Goal: Navigation & Orientation: Find specific page/section

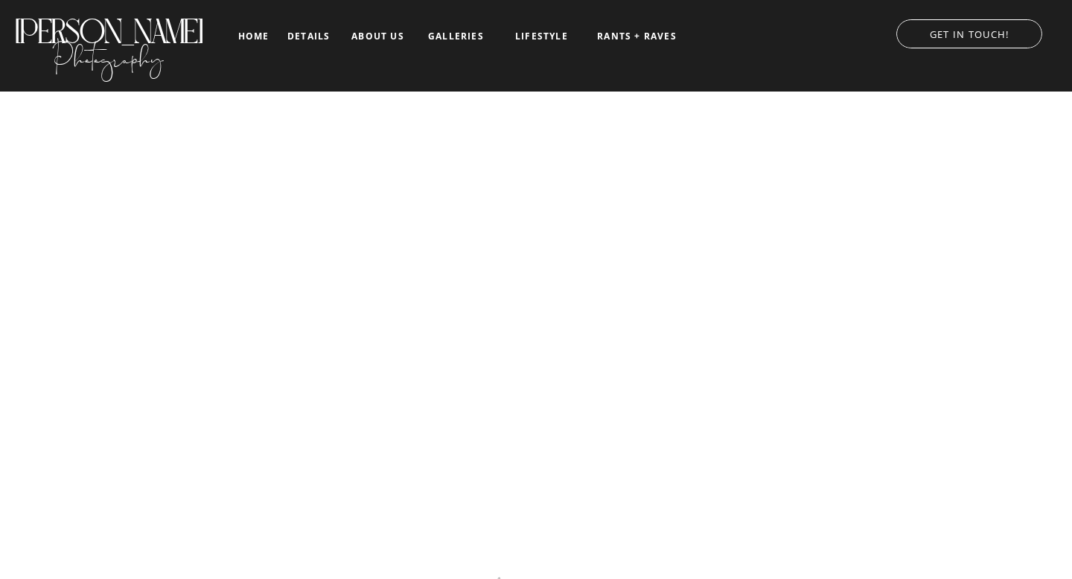
click at [383, 36] on nav "about us" at bounding box center [378, 36] width 62 height 10
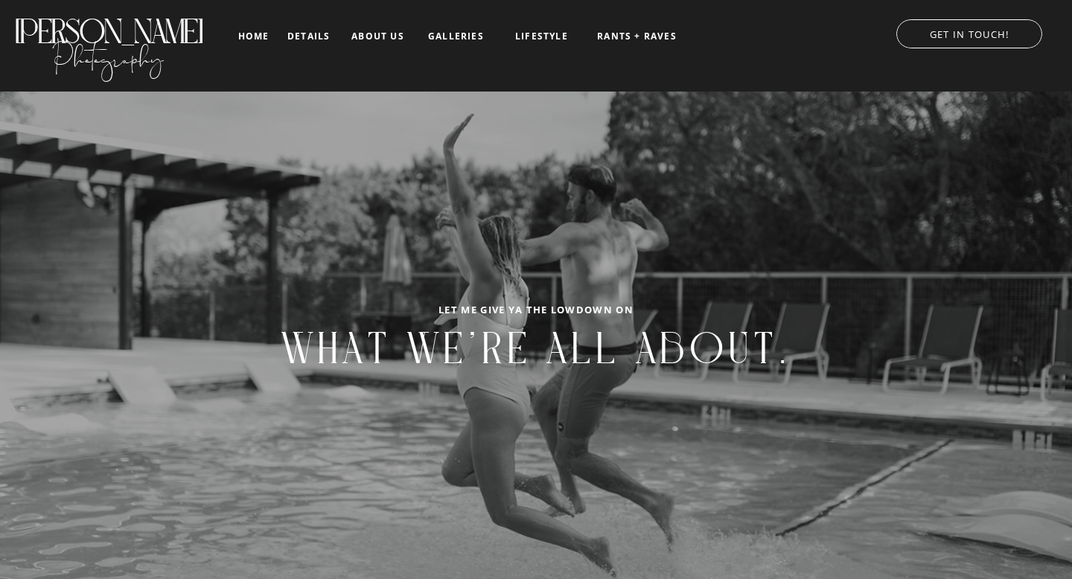
click at [305, 34] on nav "details" at bounding box center [308, 35] width 42 height 9
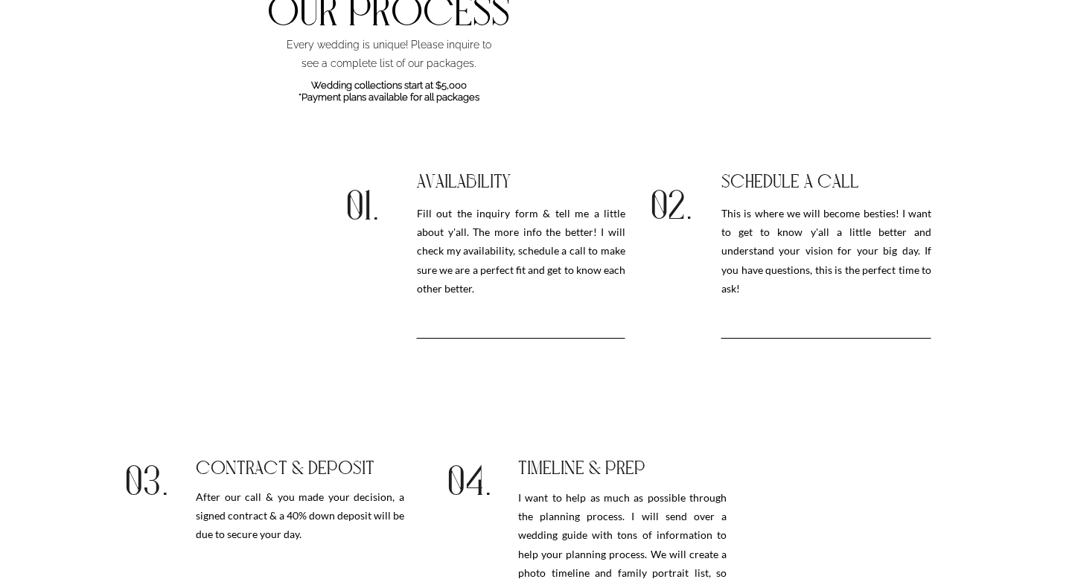
scroll to position [1411, 0]
